Goal: Information Seeking & Learning: Learn about a topic

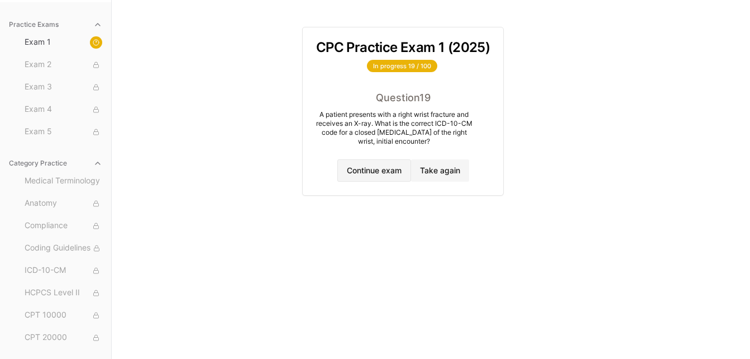
click at [357, 168] on button "Continue exam" at bounding box center [374, 170] width 74 height 22
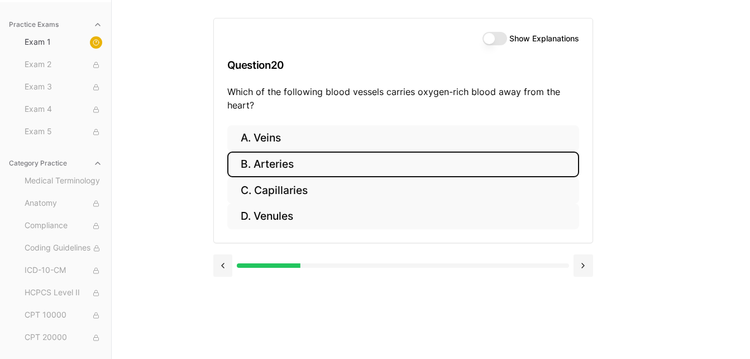
click at [357, 168] on button "B. Arteries" at bounding box center [403, 164] width 352 height 26
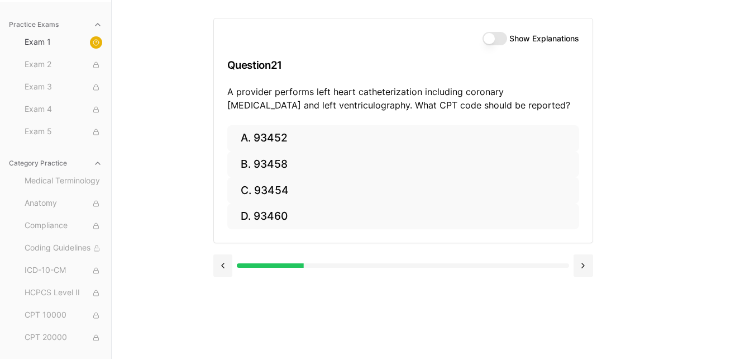
click at [489, 40] on button "Show Explanations" at bounding box center [494, 38] width 25 height 13
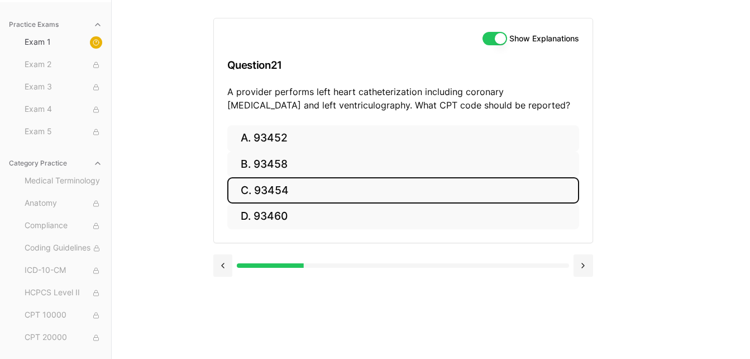
click at [312, 184] on button "C. 93454" at bounding box center [403, 190] width 352 height 26
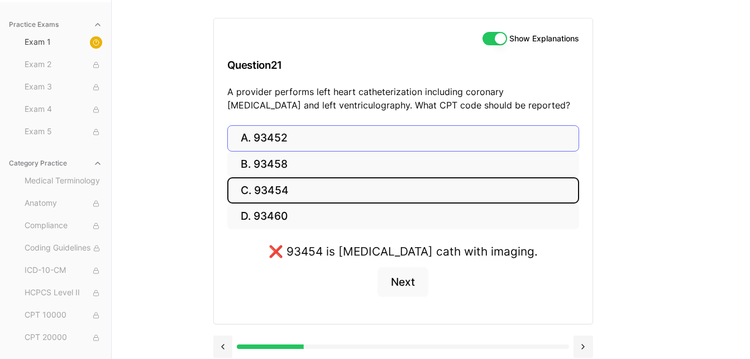
drag, startPoint x: 312, startPoint y: 184, endPoint x: 297, endPoint y: 136, distance: 49.8
click at [297, 136] on div "A. 93452 B. 93458 C. 93454 D. 93460" at bounding box center [403, 177] width 352 height 104
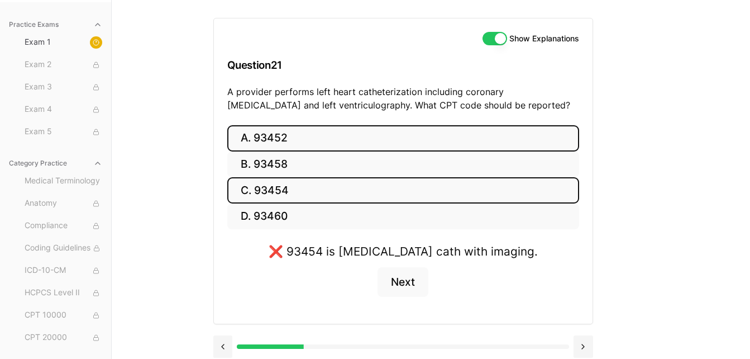
click at [297, 136] on button "A. 93452" at bounding box center [403, 138] width 352 height 26
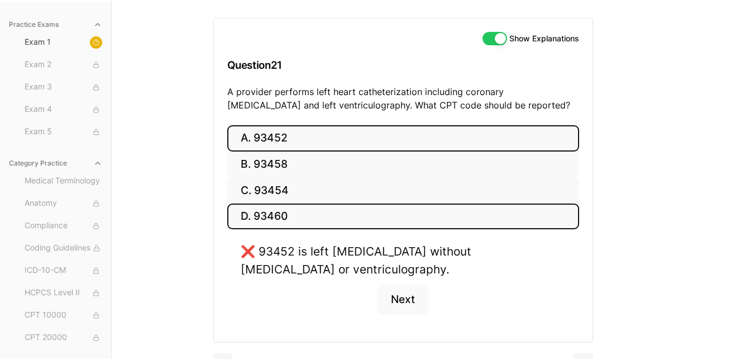
click at [276, 217] on button "D. 93460" at bounding box center [403, 216] width 352 height 26
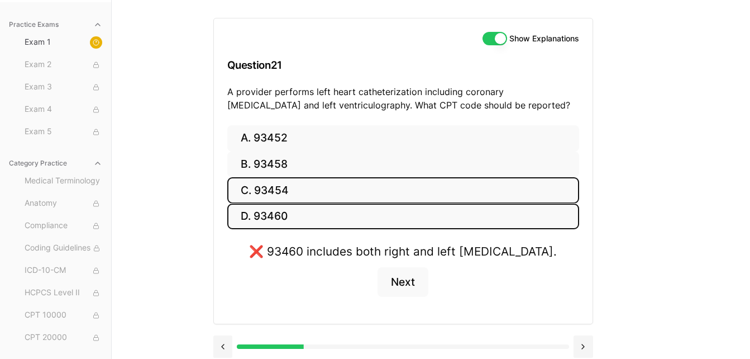
click at [276, 189] on button "C. 93454" at bounding box center [403, 190] width 352 height 26
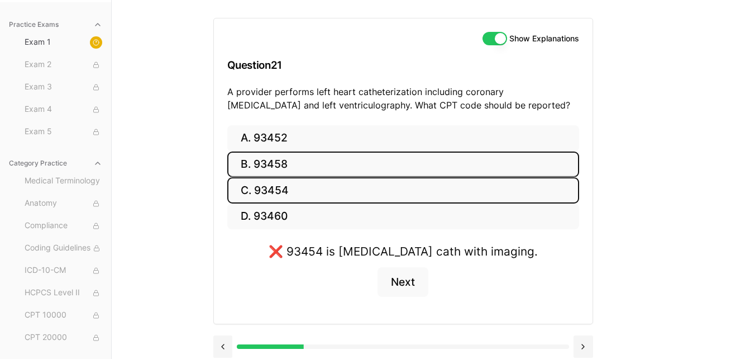
click at [276, 166] on button "B. 93458" at bounding box center [403, 164] width 352 height 26
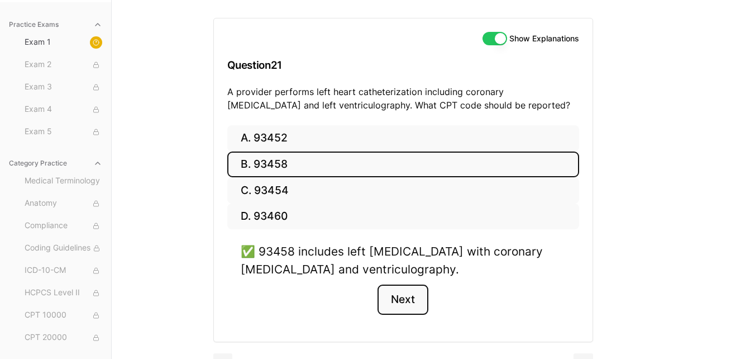
click at [404, 293] on button "Next" at bounding box center [402, 299] width 51 height 30
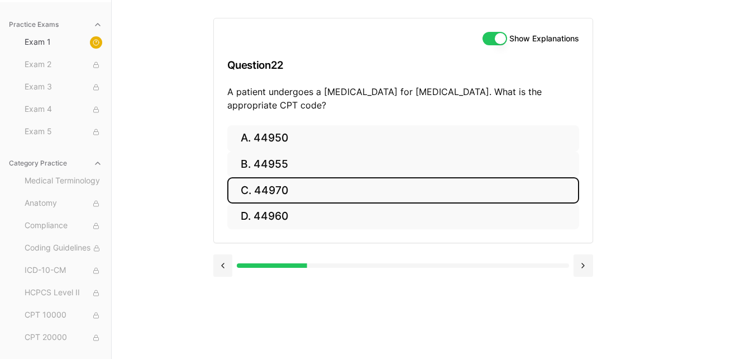
click at [294, 187] on button "C. 44970" at bounding box center [403, 190] width 352 height 26
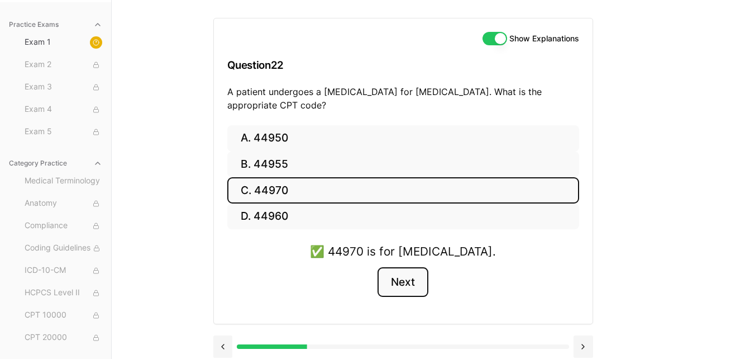
click at [412, 280] on button "Next" at bounding box center [402, 282] width 51 height 30
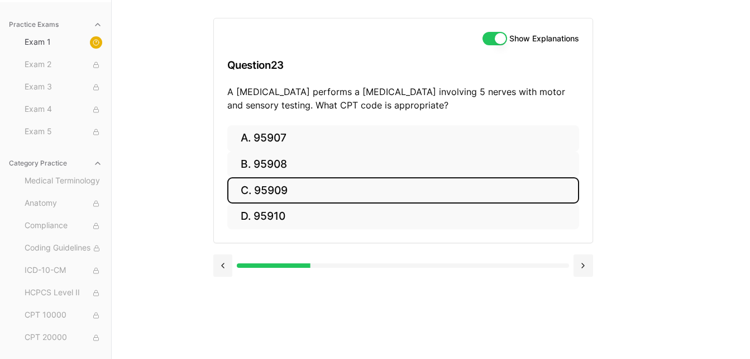
click at [281, 183] on button "C. 95909" at bounding box center [403, 190] width 352 height 26
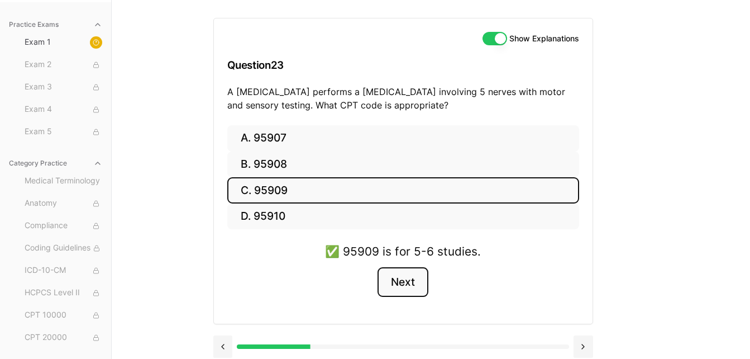
click at [402, 284] on button "Next" at bounding box center [402, 282] width 51 height 30
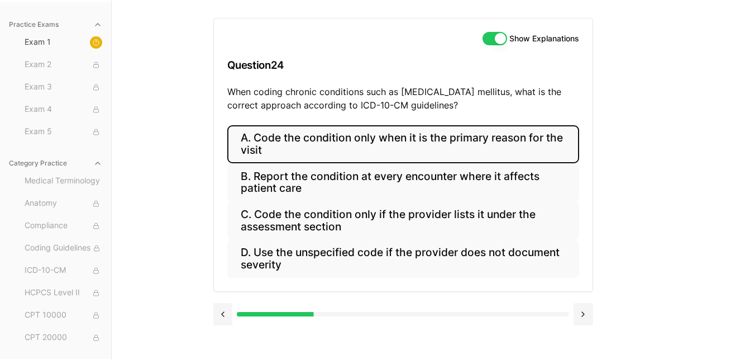
click at [412, 143] on button "A. Code the condition only when it is the primary reason for the visit" at bounding box center [403, 144] width 352 height 38
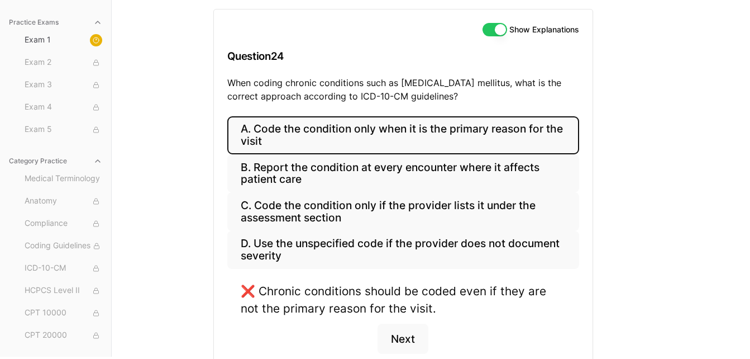
scroll to position [113, 0]
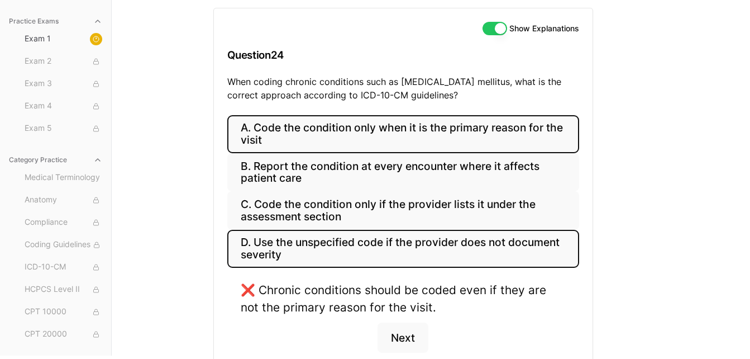
click at [498, 245] on button "D. Use the unspecified code if the provider does not document severity" at bounding box center [403, 249] width 352 height 38
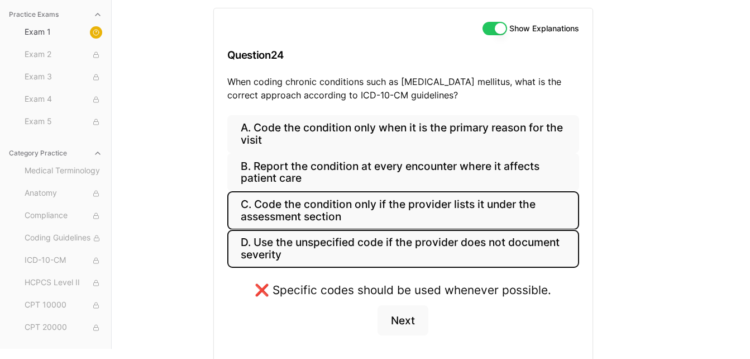
click at [500, 208] on button "C. Code the condition only if the provider lists it under the assessment section" at bounding box center [403, 210] width 352 height 38
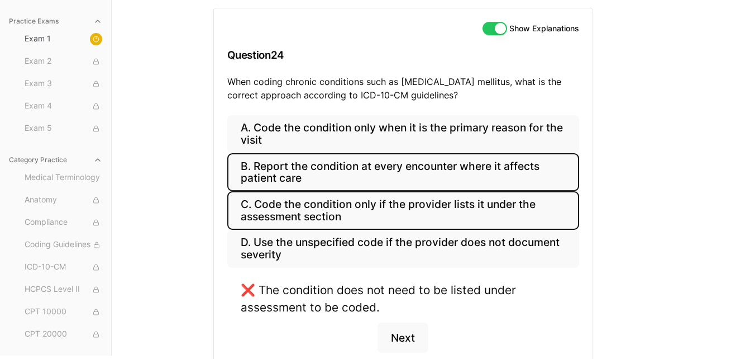
click at [504, 168] on button "B. Report the condition at every encounter where it affects patient care" at bounding box center [403, 172] width 352 height 38
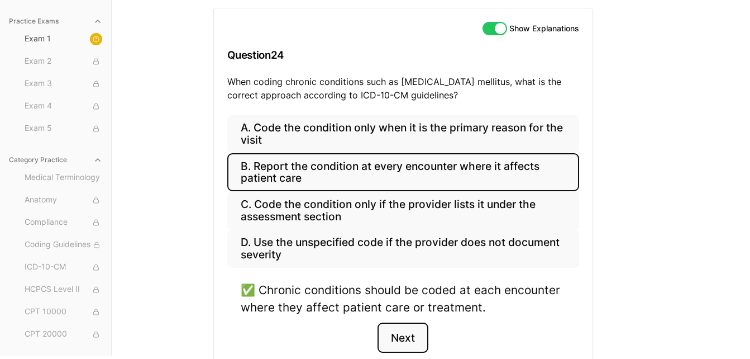
click at [396, 340] on button "Next" at bounding box center [402, 337] width 51 height 30
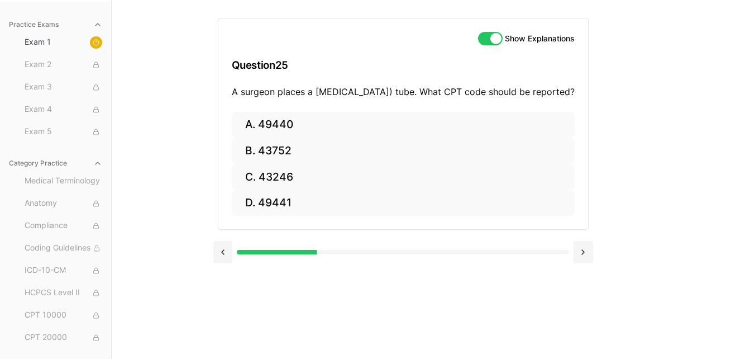
scroll to position [103, 0]
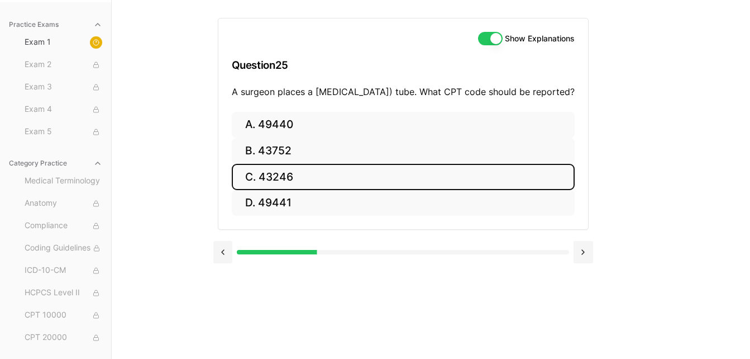
click at [328, 190] on button "C. 43246" at bounding box center [403, 177] width 343 height 26
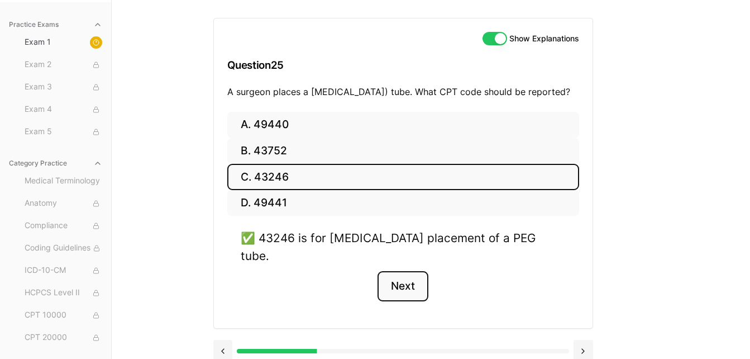
click at [404, 278] on button "Next" at bounding box center [402, 286] width 51 height 30
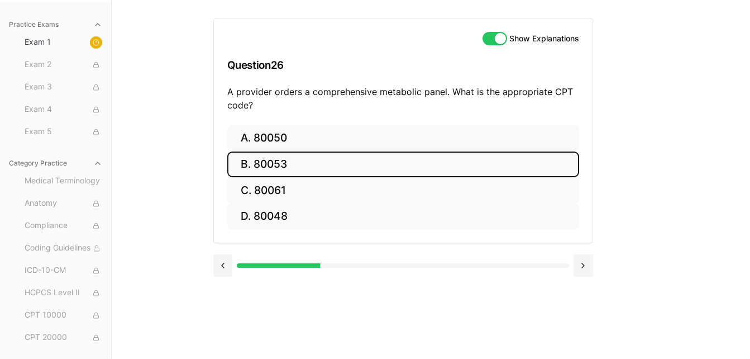
click at [352, 161] on button "B. 80053" at bounding box center [403, 164] width 352 height 26
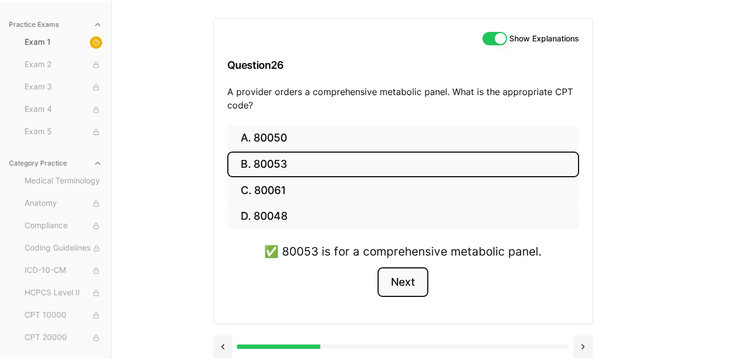
click at [398, 284] on button "Next" at bounding box center [402, 282] width 51 height 30
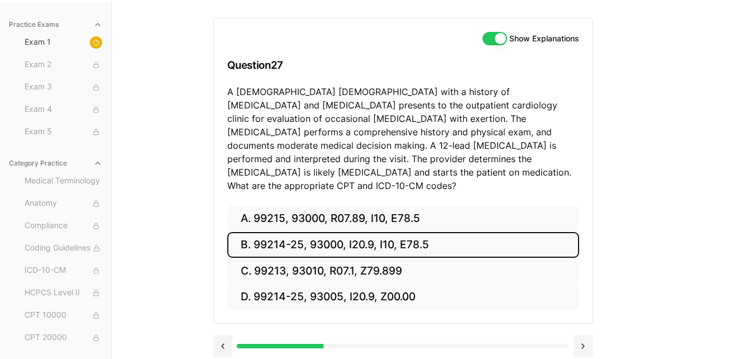
click at [370, 232] on button "B. 99214-25, 93000, I20.9, I10, E78.5" at bounding box center [403, 245] width 352 height 26
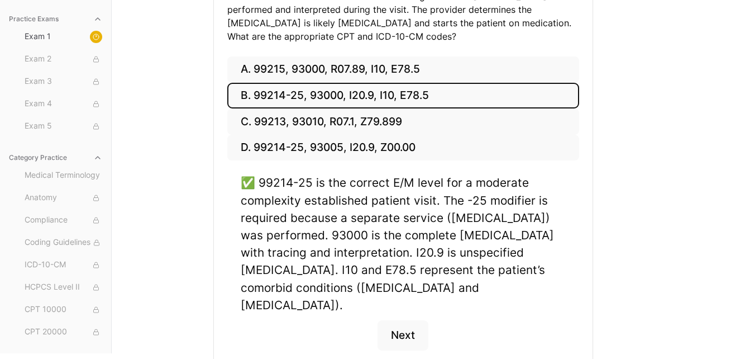
scroll to position [259, 0]
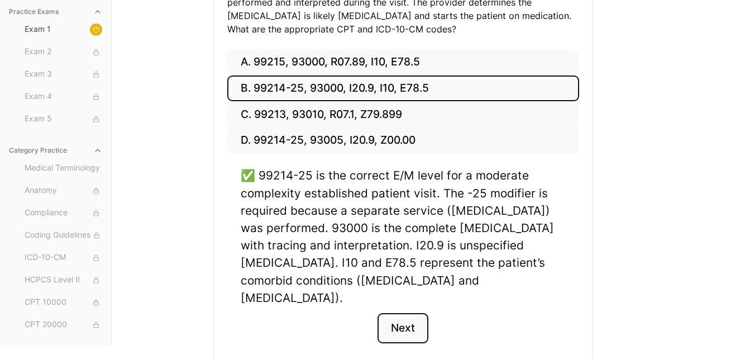
click at [418, 313] on button "Next" at bounding box center [402, 328] width 51 height 30
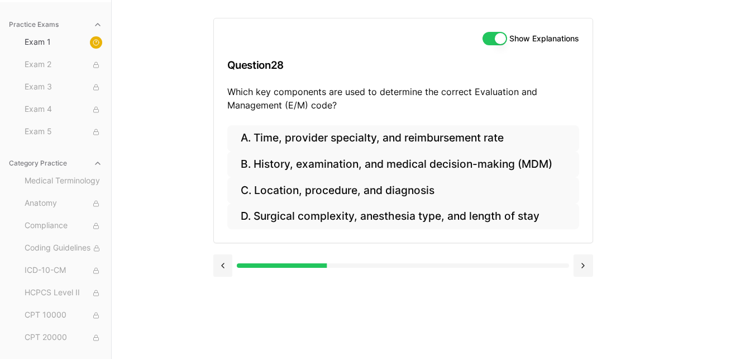
scroll to position [103, 0]
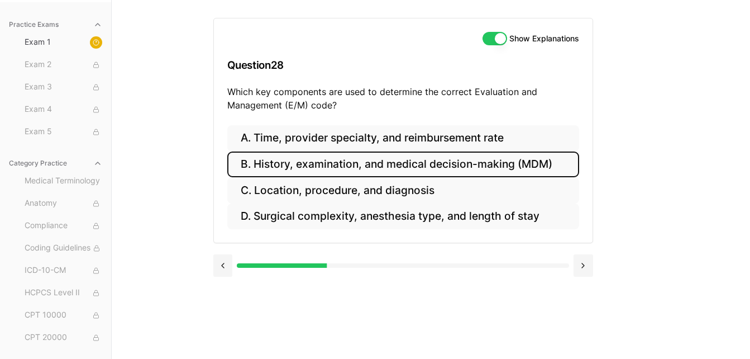
click at [436, 165] on button "B. History, examination, and medical decision-making (MDM)" at bounding box center [403, 164] width 352 height 26
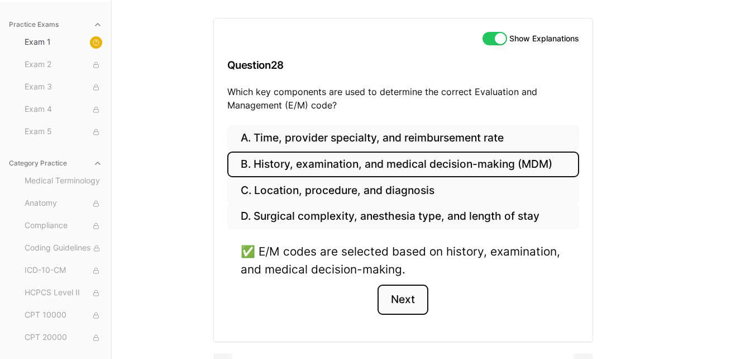
click at [402, 299] on button "Next" at bounding box center [402, 299] width 51 height 30
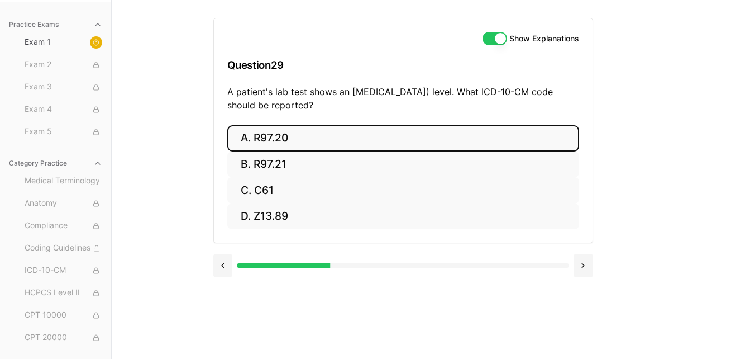
click at [273, 135] on button "A. R97.20" at bounding box center [403, 138] width 352 height 26
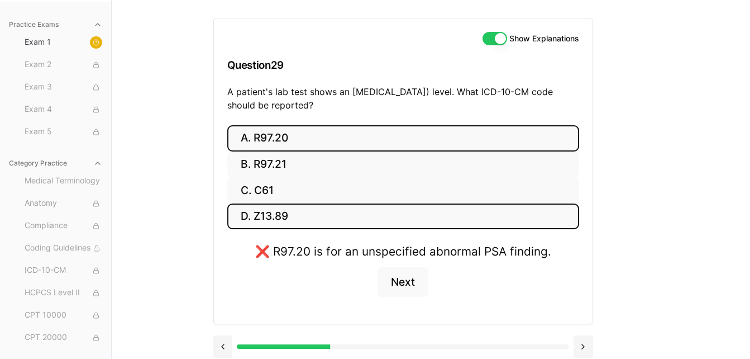
click at [281, 222] on button "D. Z13.89" at bounding box center [403, 216] width 352 height 26
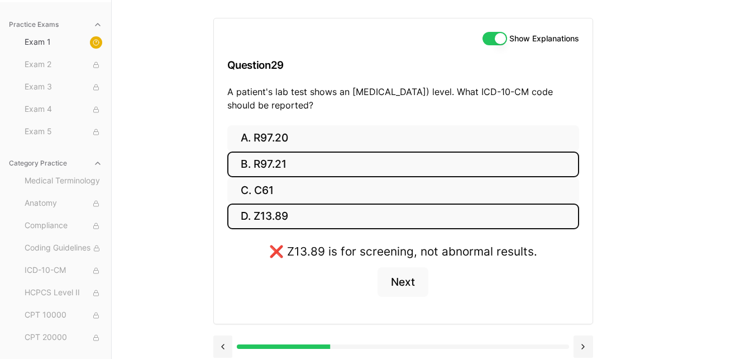
click at [286, 168] on button "B. R97.21" at bounding box center [403, 164] width 352 height 26
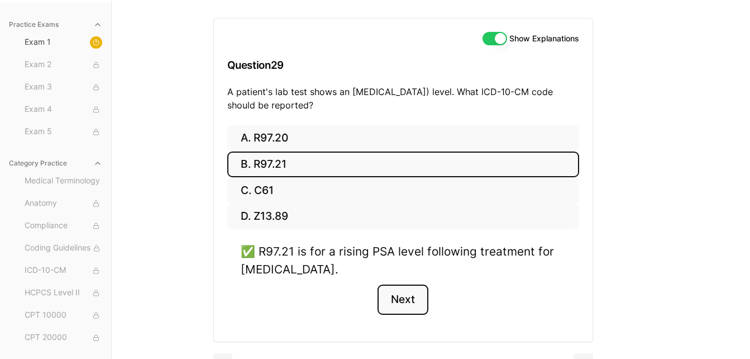
click at [395, 291] on button "Next" at bounding box center [402, 299] width 51 height 30
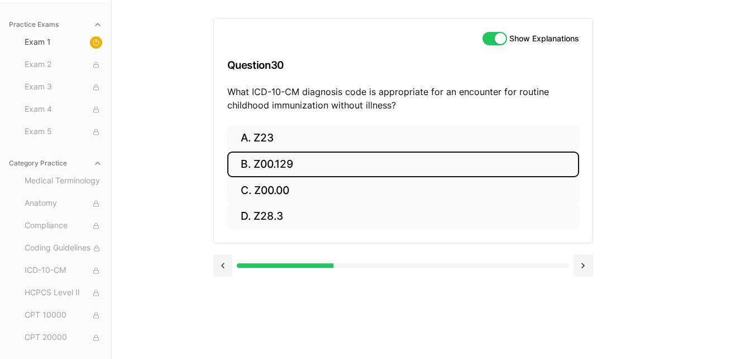
click at [326, 161] on button "B. Z00.129" at bounding box center [403, 164] width 352 height 26
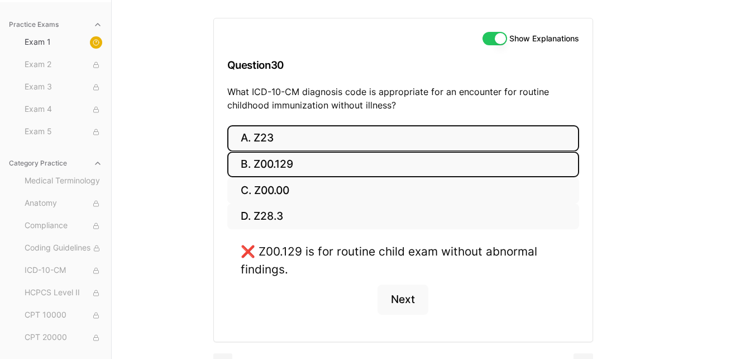
click at [309, 141] on button "A. Z23" at bounding box center [403, 138] width 352 height 26
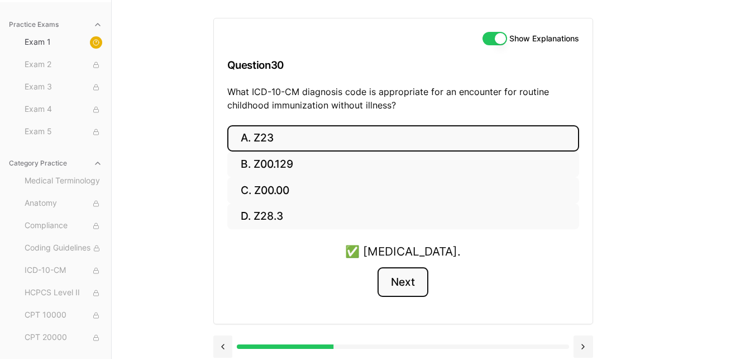
click at [408, 280] on button "Next" at bounding box center [402, 282] width 51 height 30
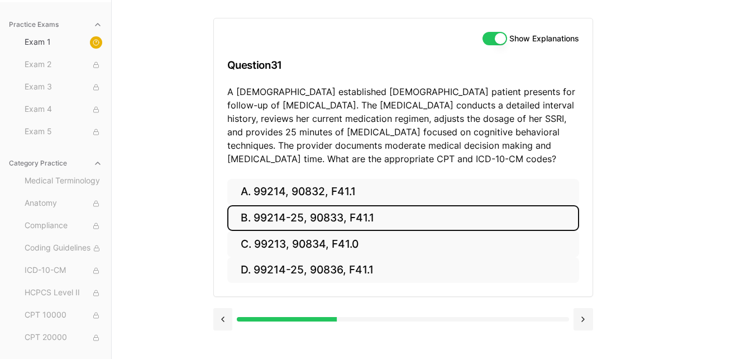
click at [361, 214] on button "B. 99214-25, 90833, F41.1" at bounding box center [403, 218] width 352 height 26
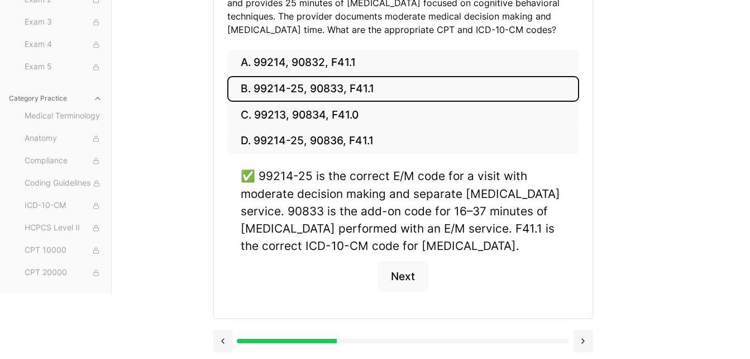
scroll to position [234, 0]
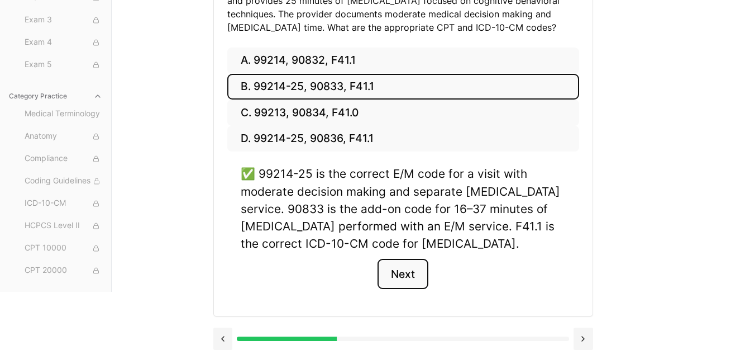
click at [418, 276] on button "Next" at bounding box center [402, 274] width 51 height 30
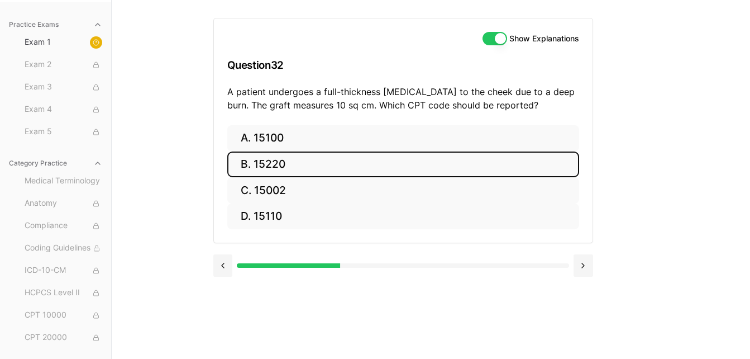
click at [417, 163] on button "B. 15220" at bounding box center [403, 164] width 352 height 26
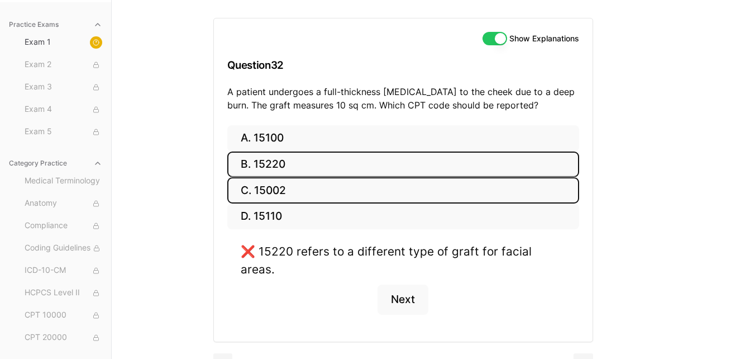
click at [394, 194] on button "C. 15002" at bounding box center [403, 190] width 352 height 26
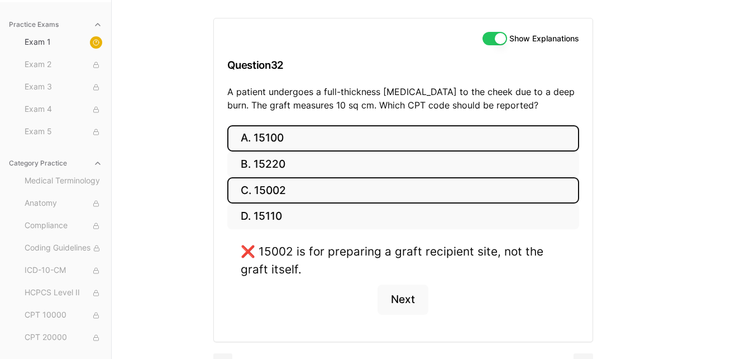
click at [403, 145] on button "A. 15100" at bounding box center [403, 138] width 352 height 26
